Goal: Complete application form

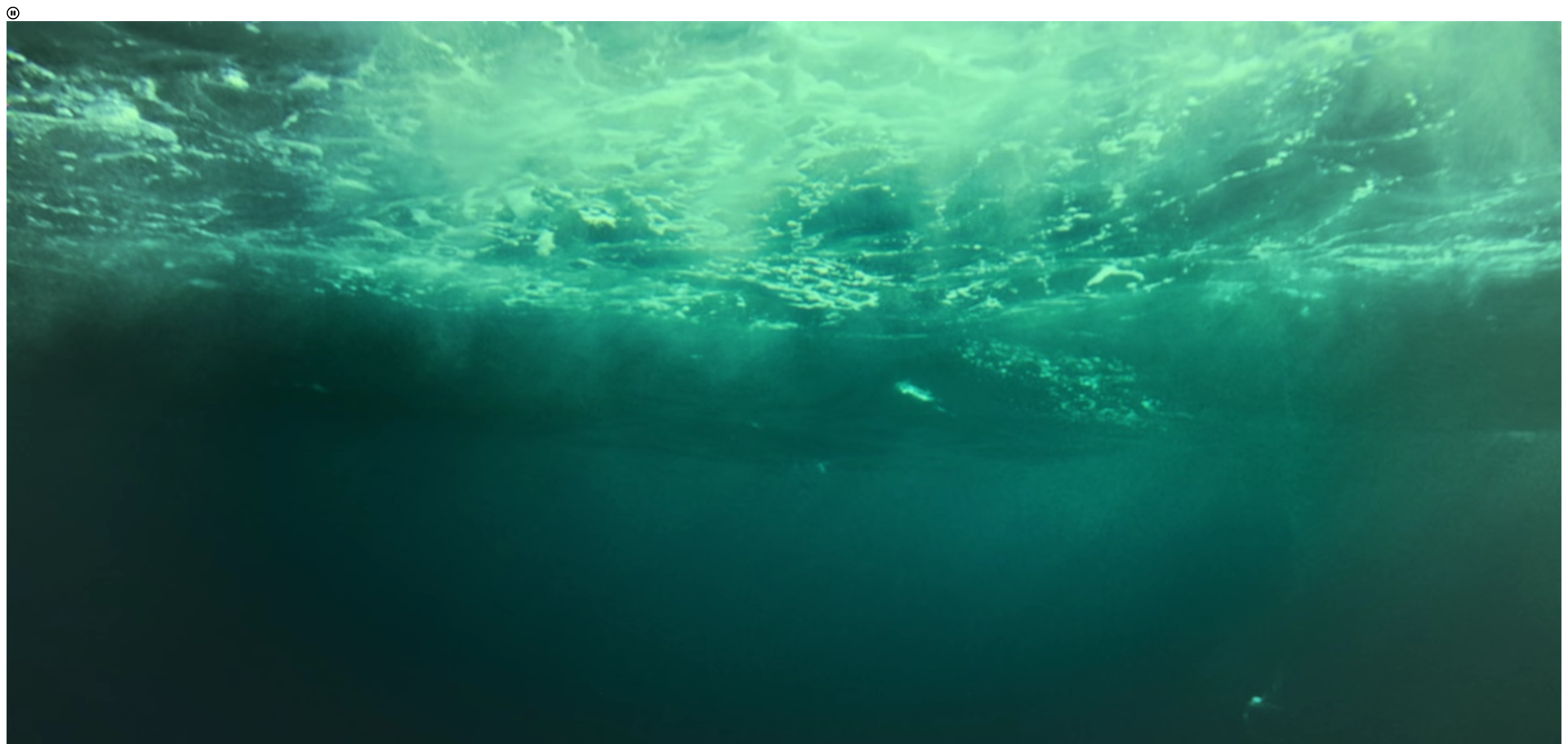
scroll to position [9, 75]
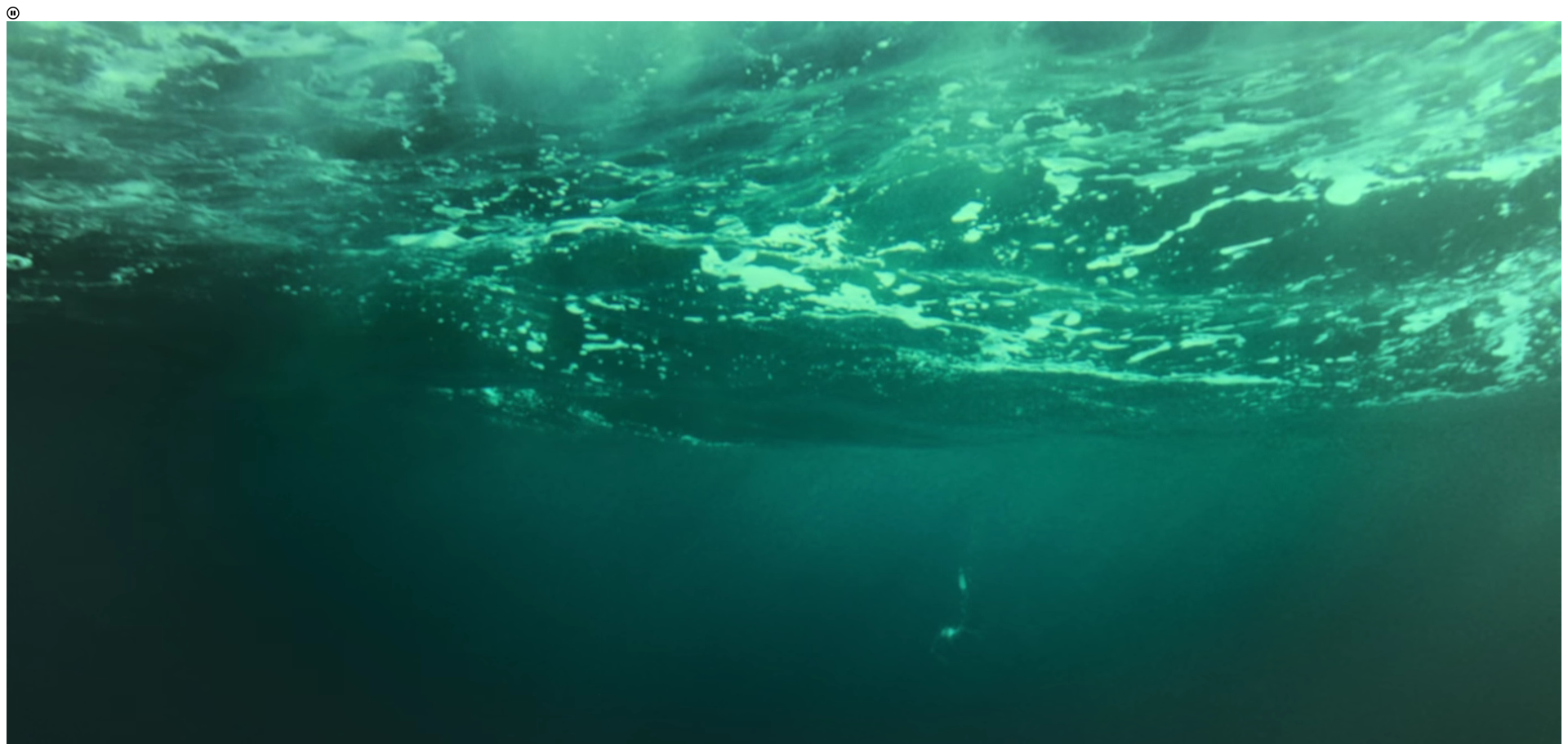
select select "[object Object]"
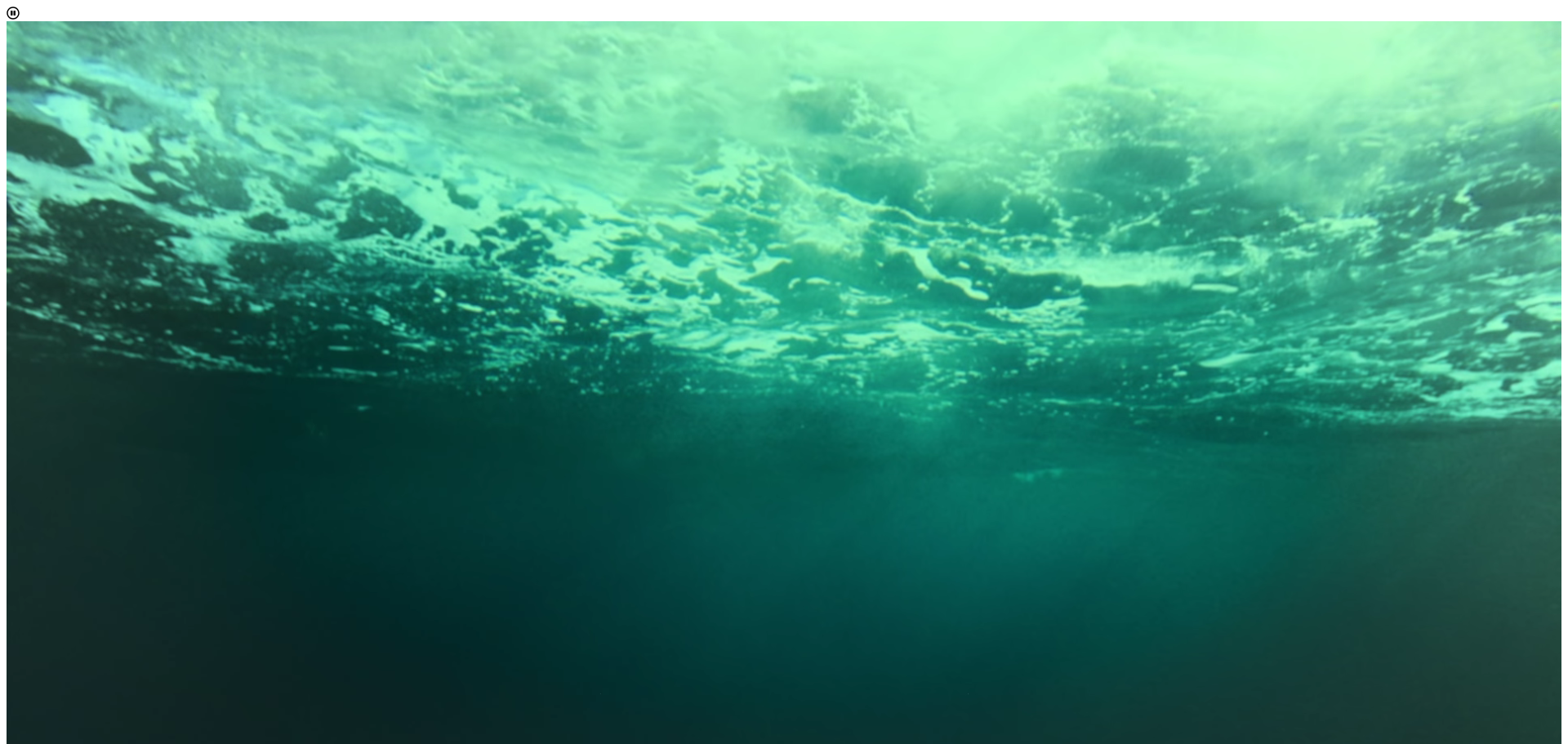
scroll to position [111, 0]
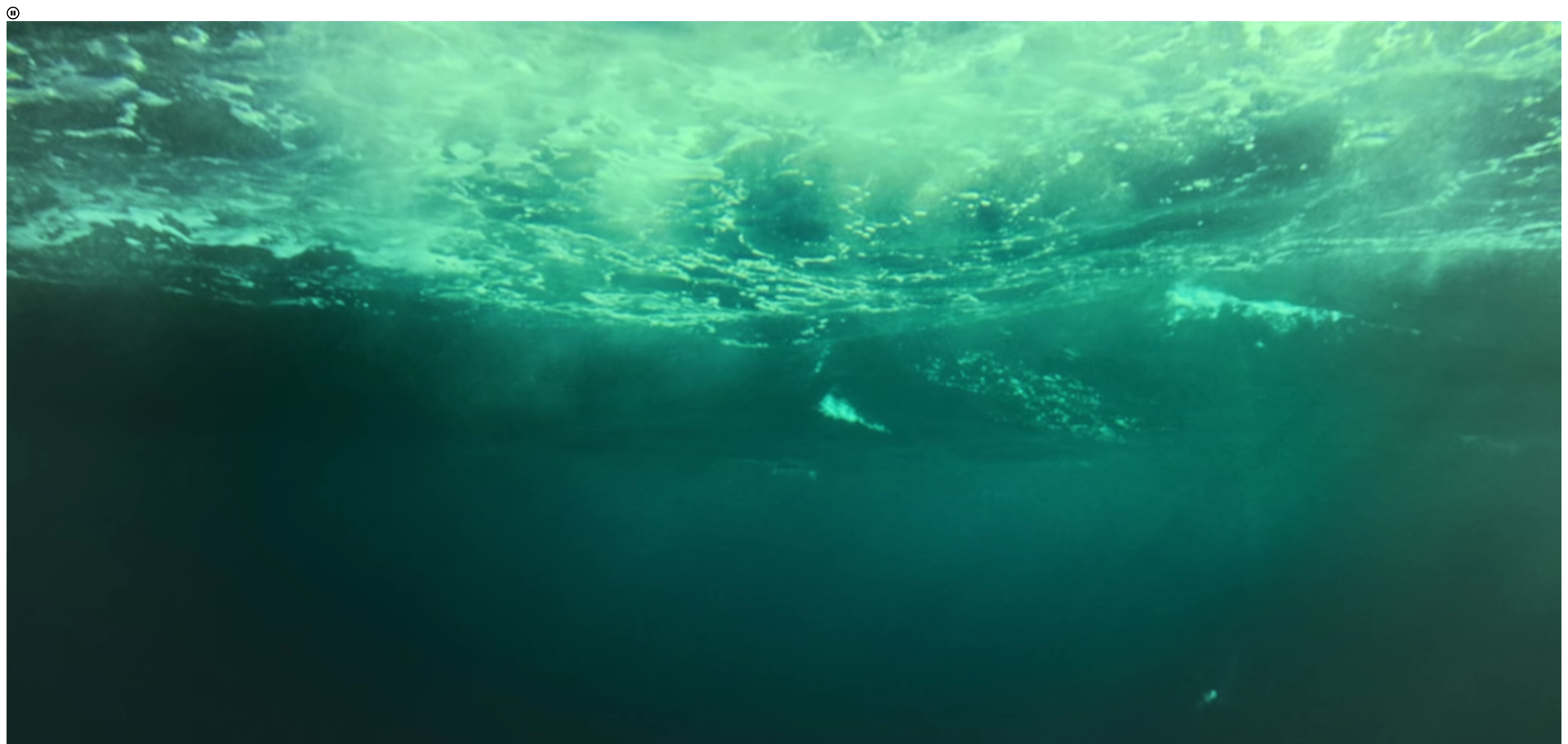
scroll to position [82, 0]
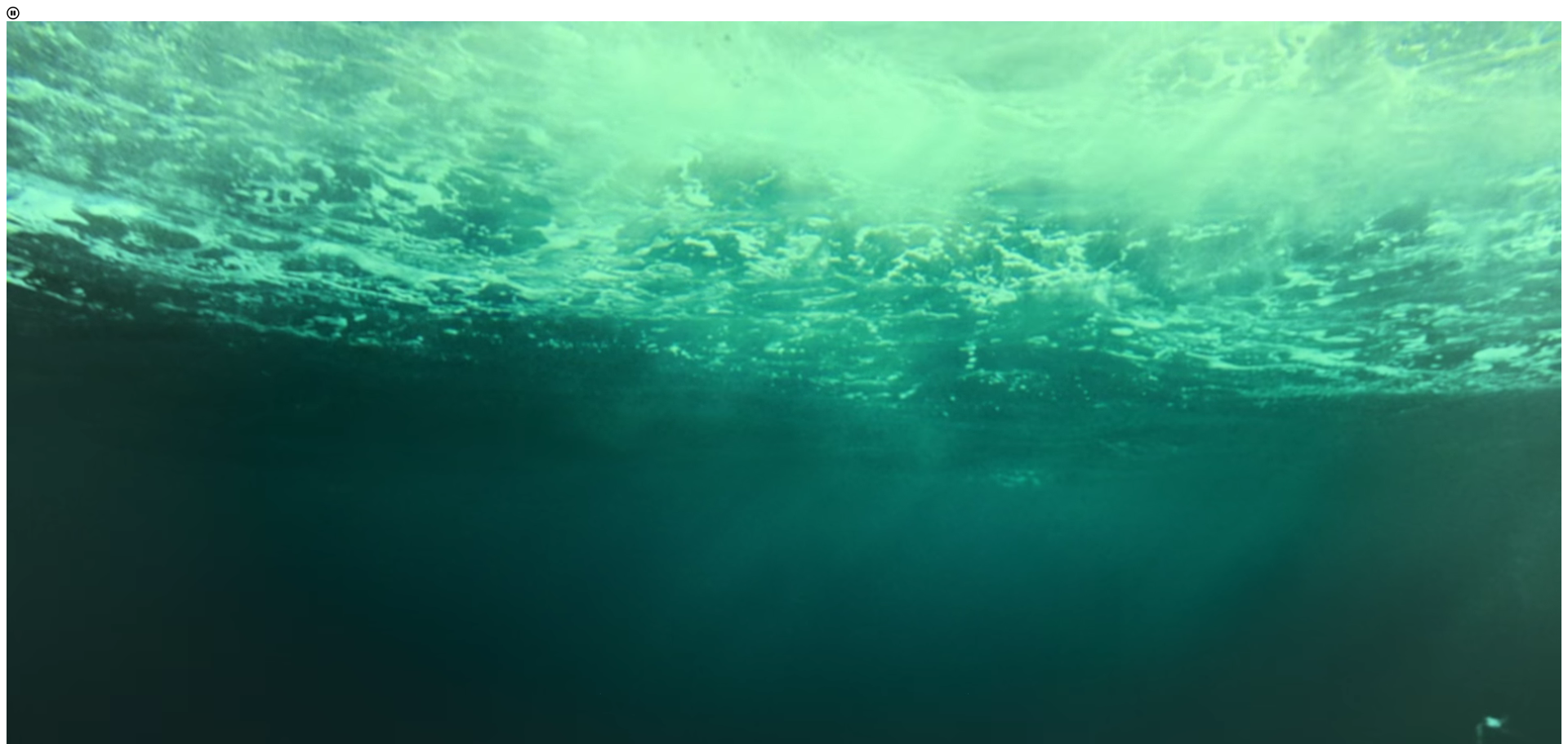
type input "[PERSON_NAME][EMAIL_ADDRESS][PERSON_NAME][DOMAIN_NAME]"
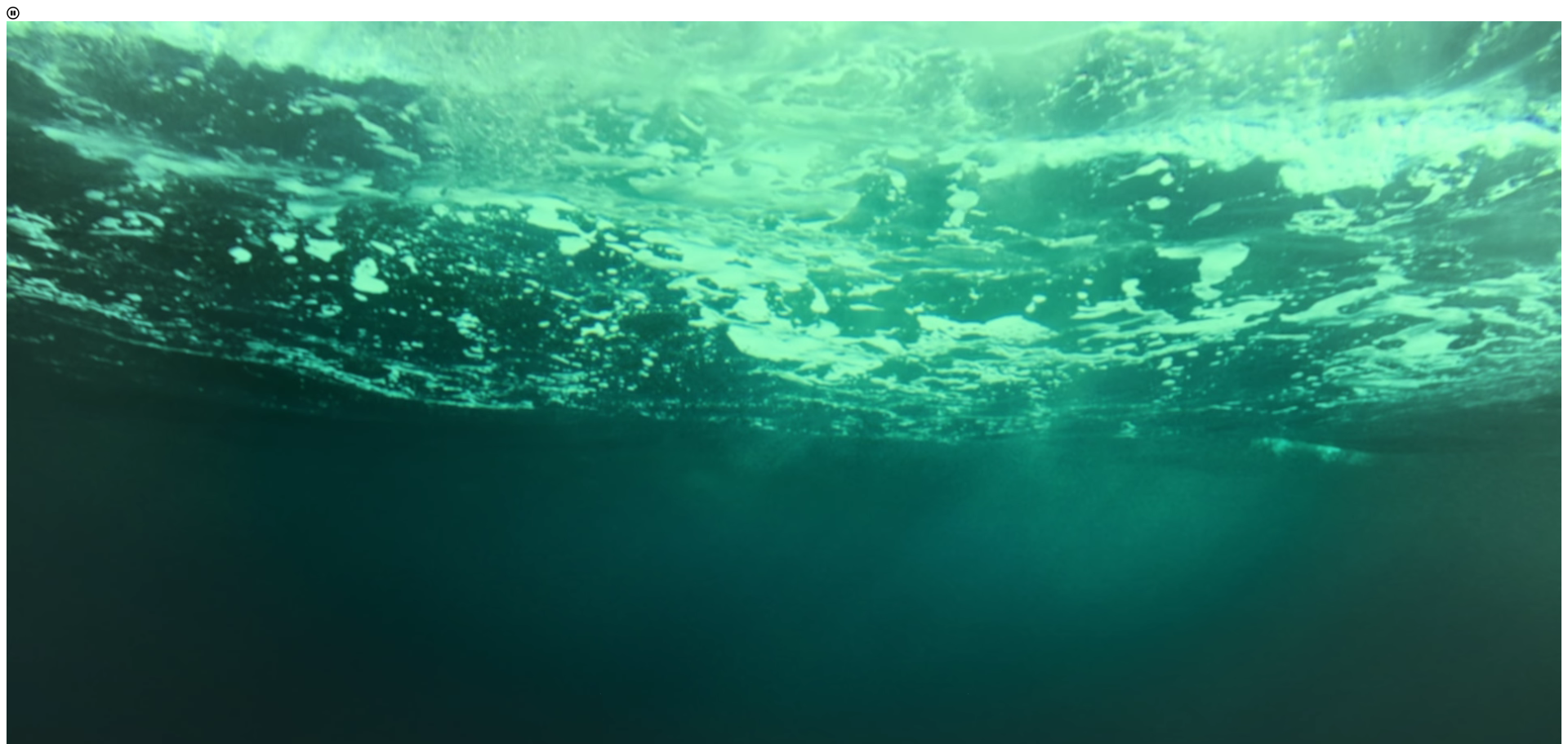
scroll to position [163, 0]
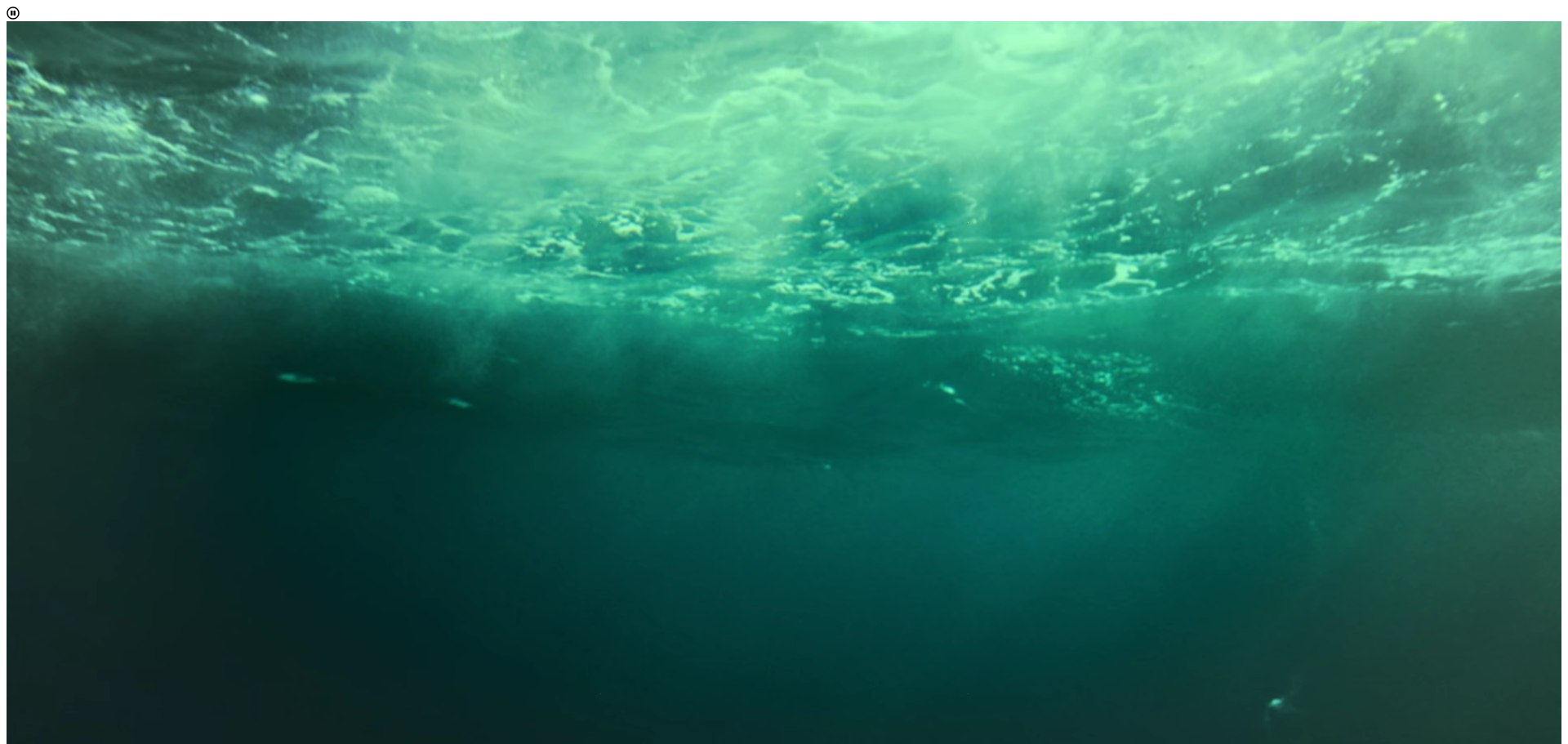
scroll to position [245, 0]
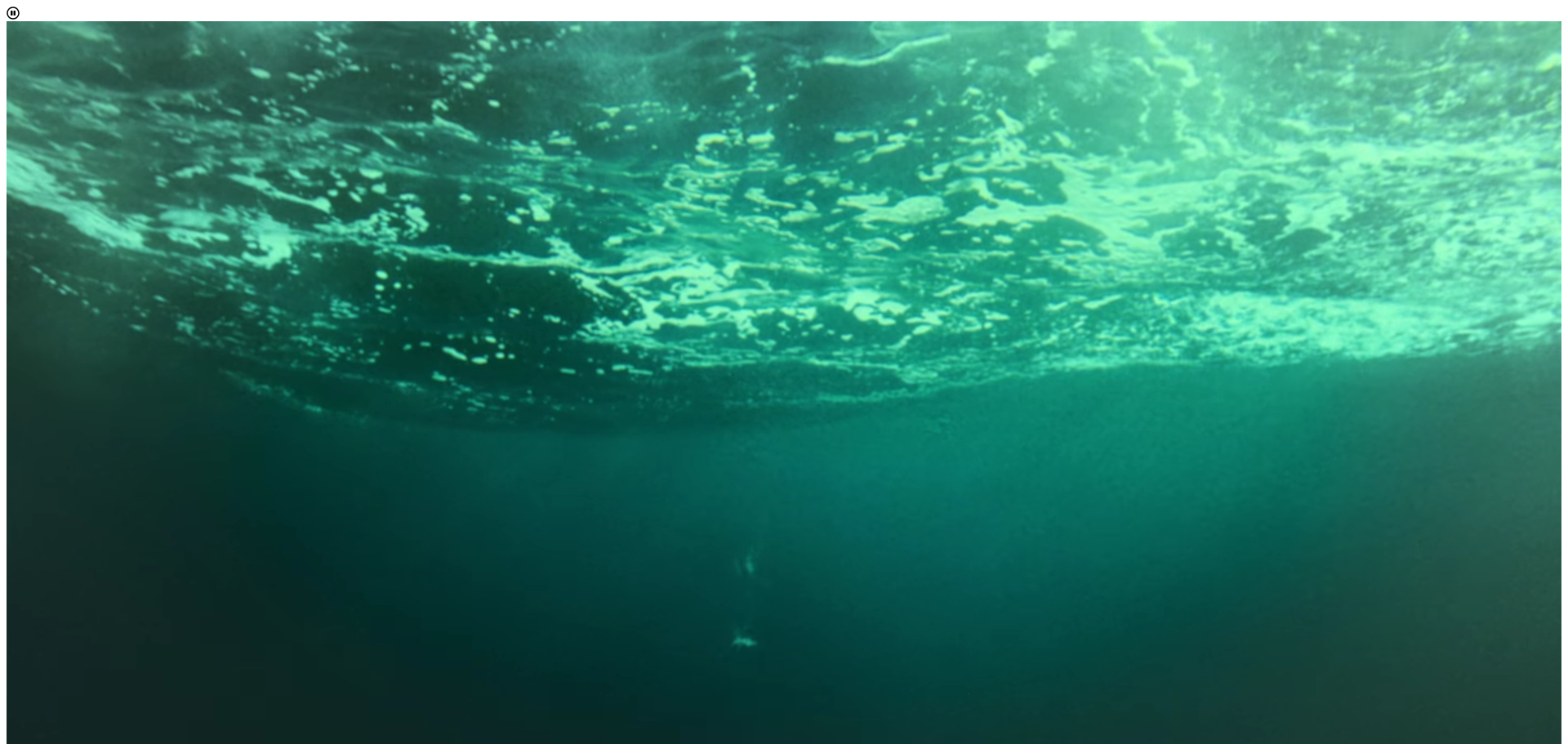
scroll to position [142, 0]
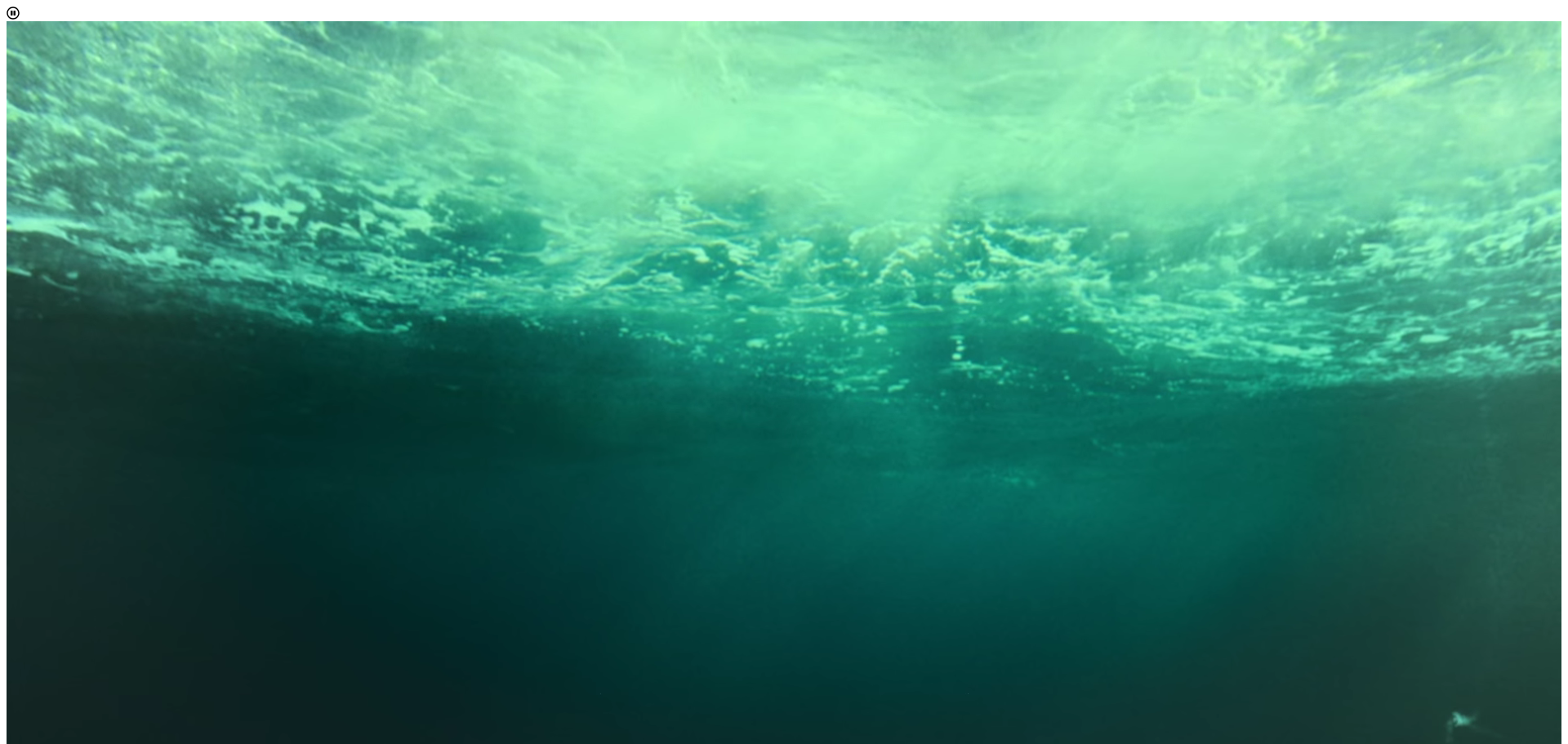
scroll to position [94, 0]
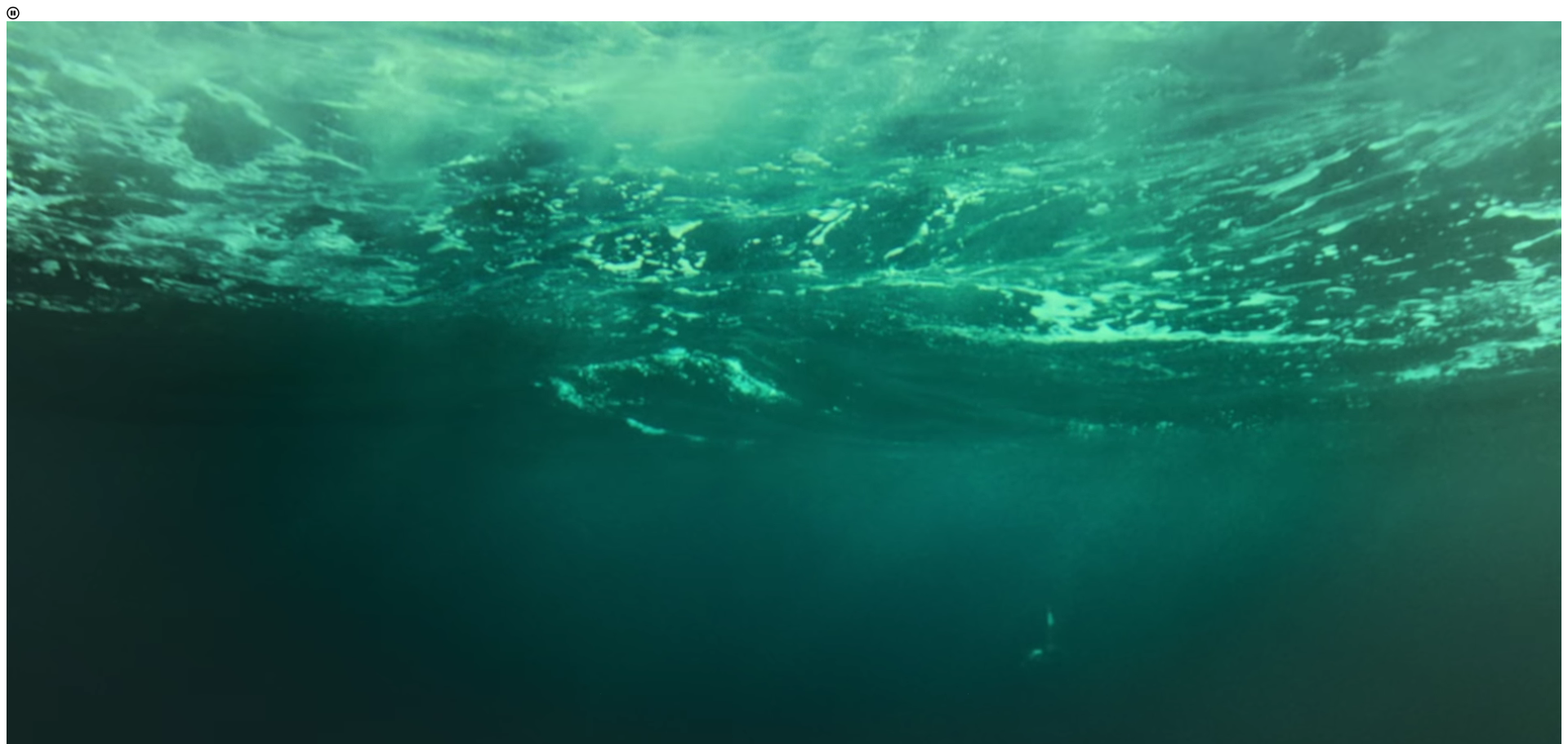
scroll to position [9, 75]
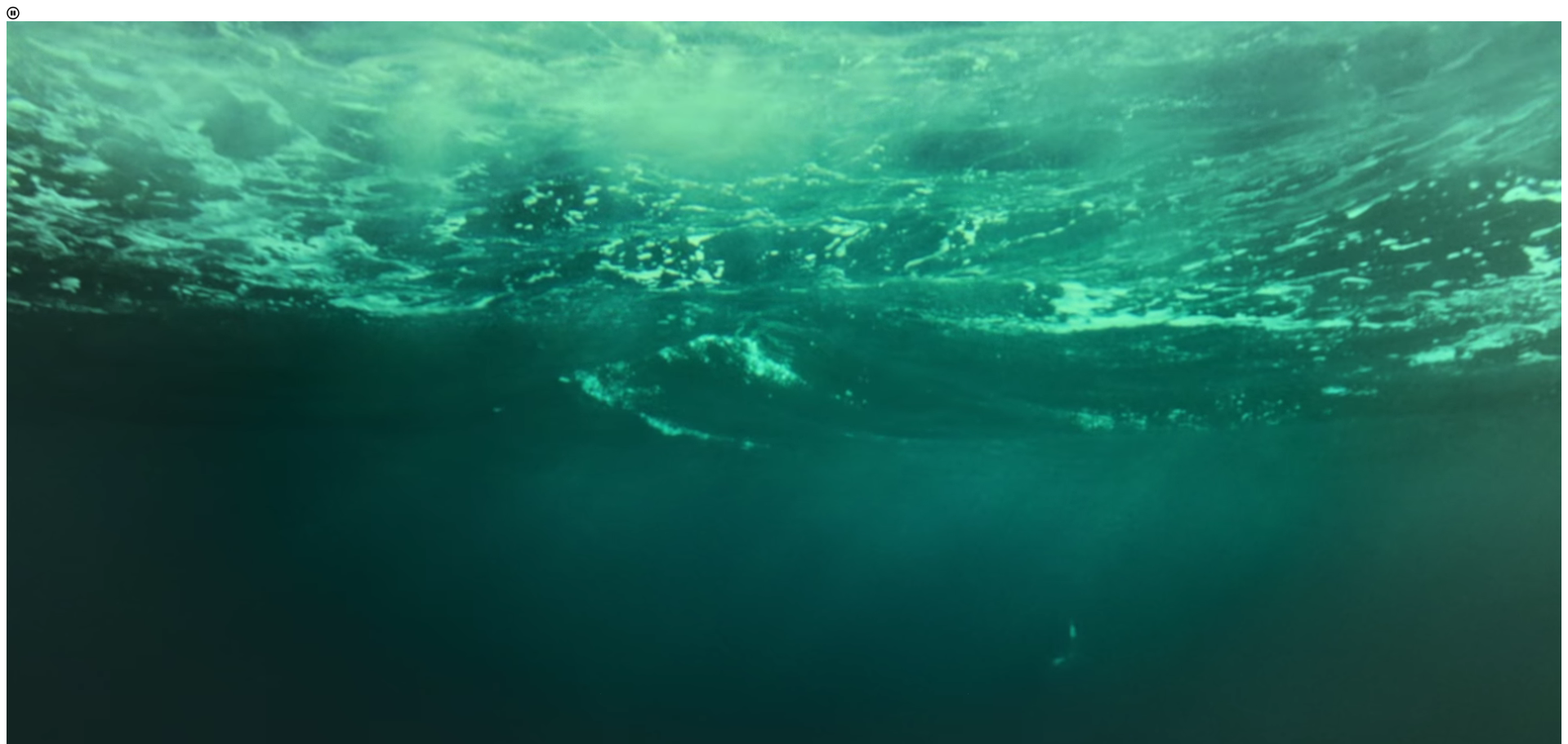
scroll to position [163, 0]
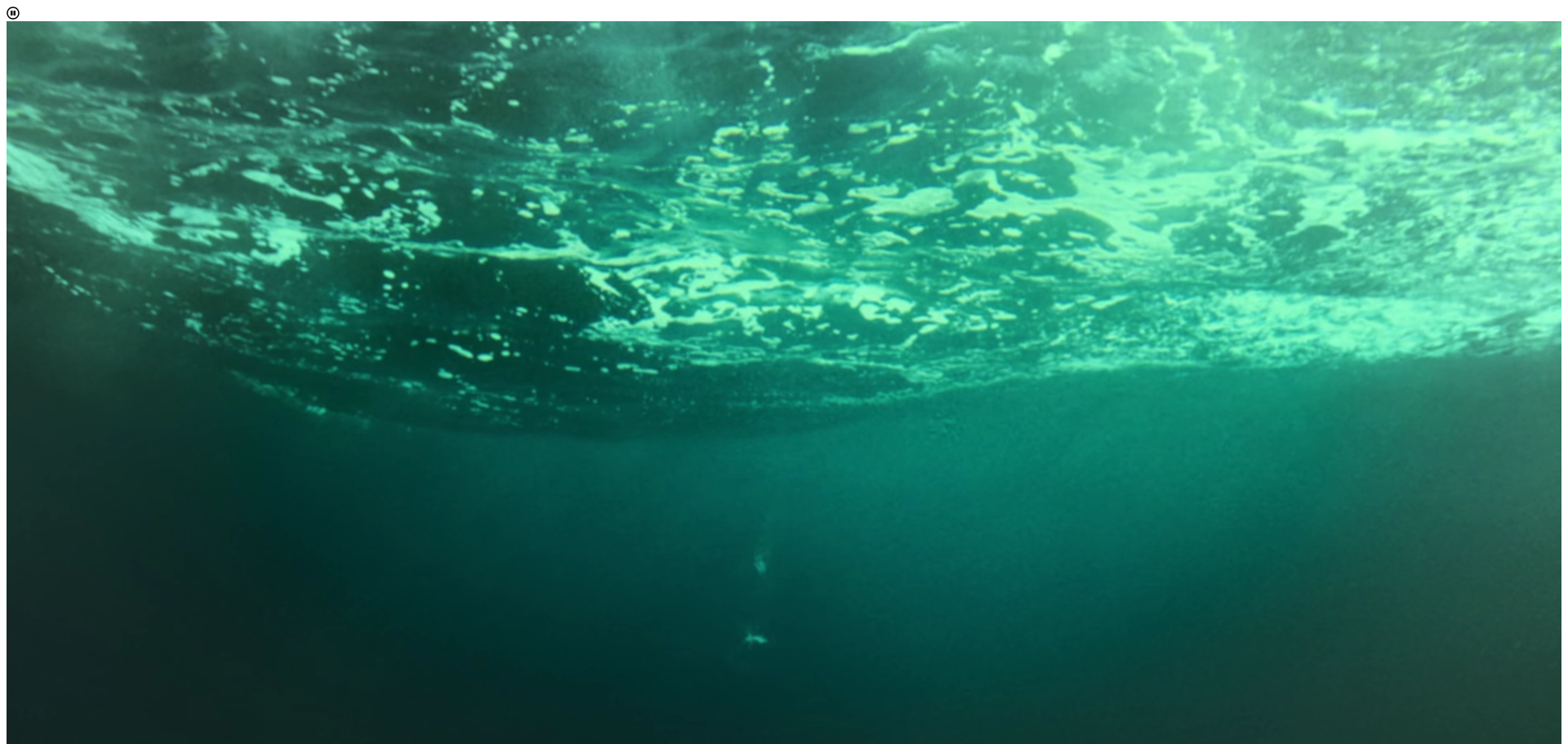
scroll to position [490, 0]
